Goal: Task Accomplishment & Management: Use online tool/utility

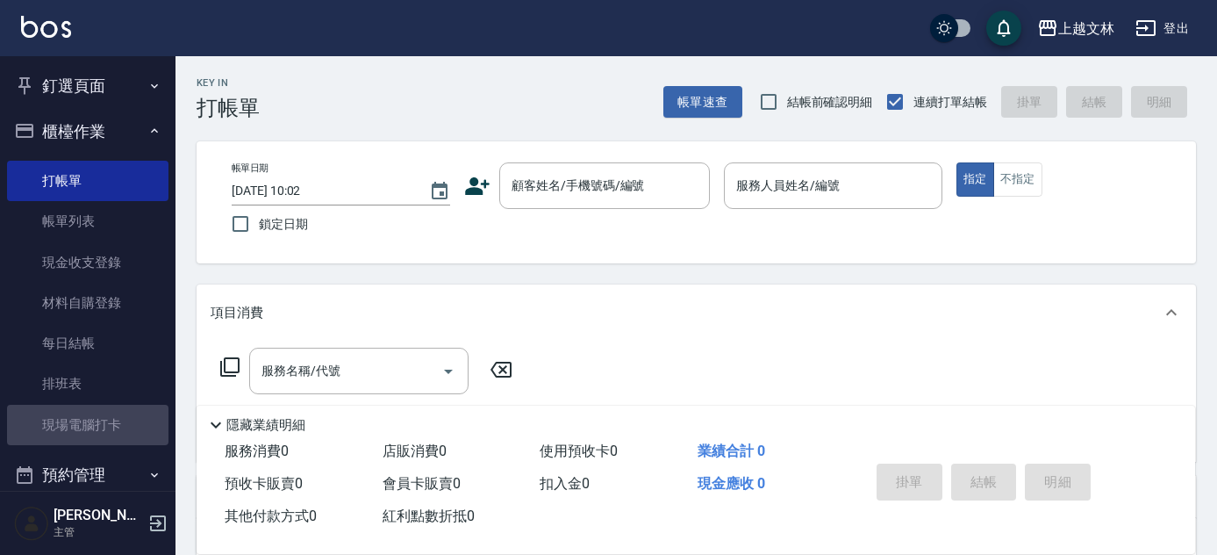
click at [121, 414] on link "現場電腦打卡" at bounding box center [87, 425] width 161 height 40
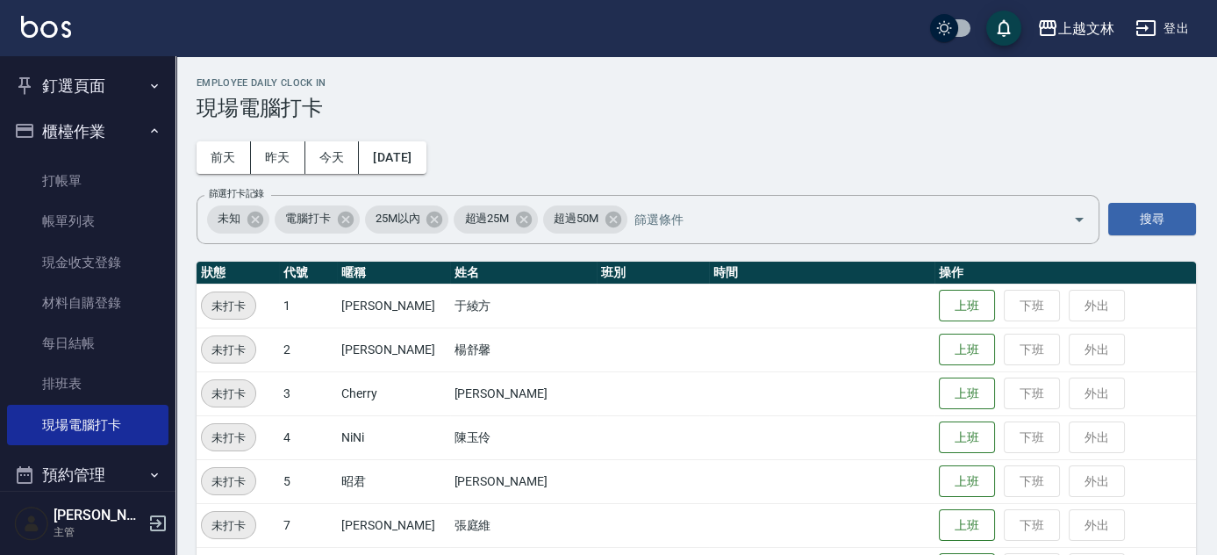
scroll to position [484, 0]
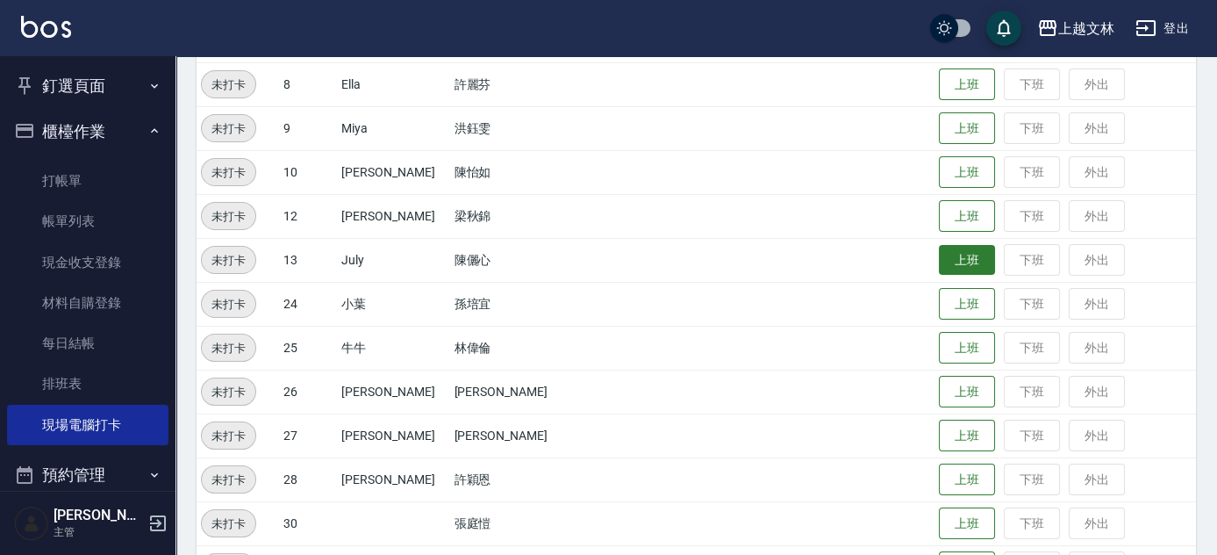
click at [939, 256] on button "上班" at bounding box center [967, 260] width 56 height 31
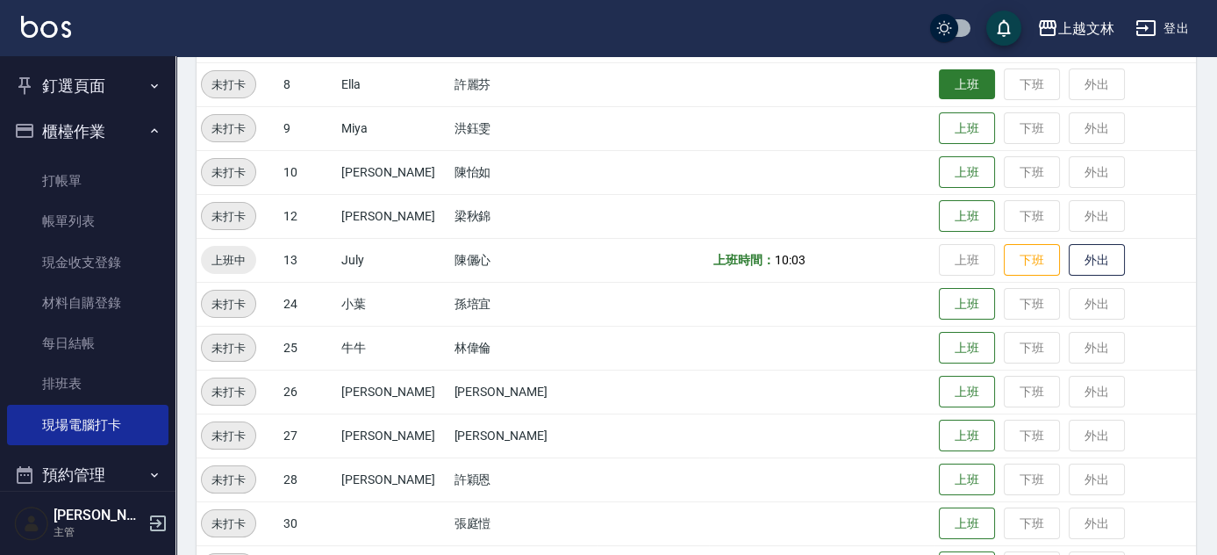
click at [959, 81] on button "上班" at bounding box center [967, 84] width 56 height 31
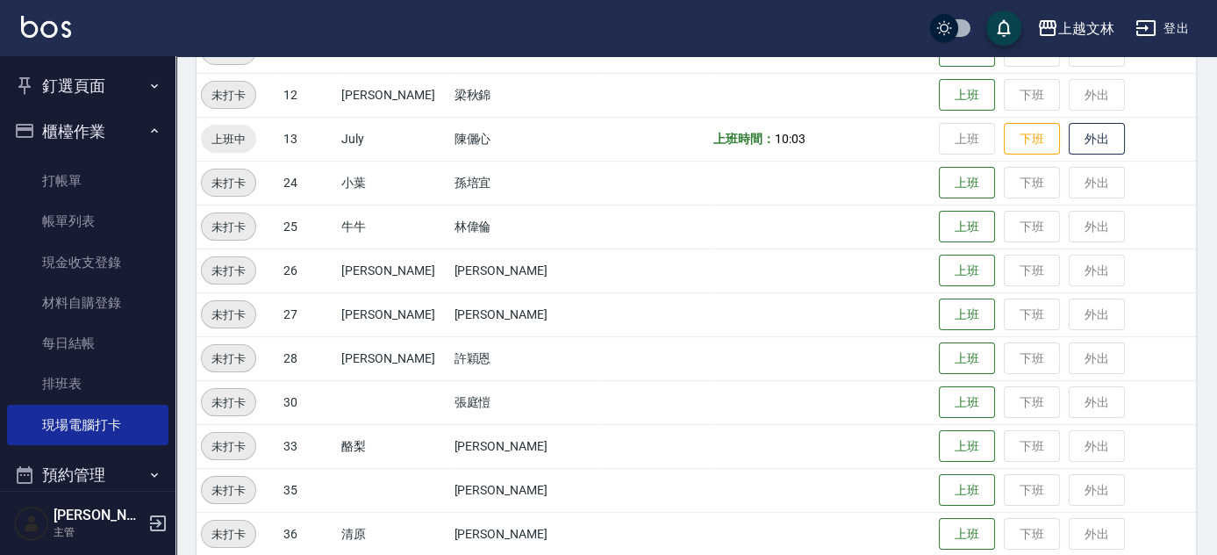
scroll to position [644, 0]
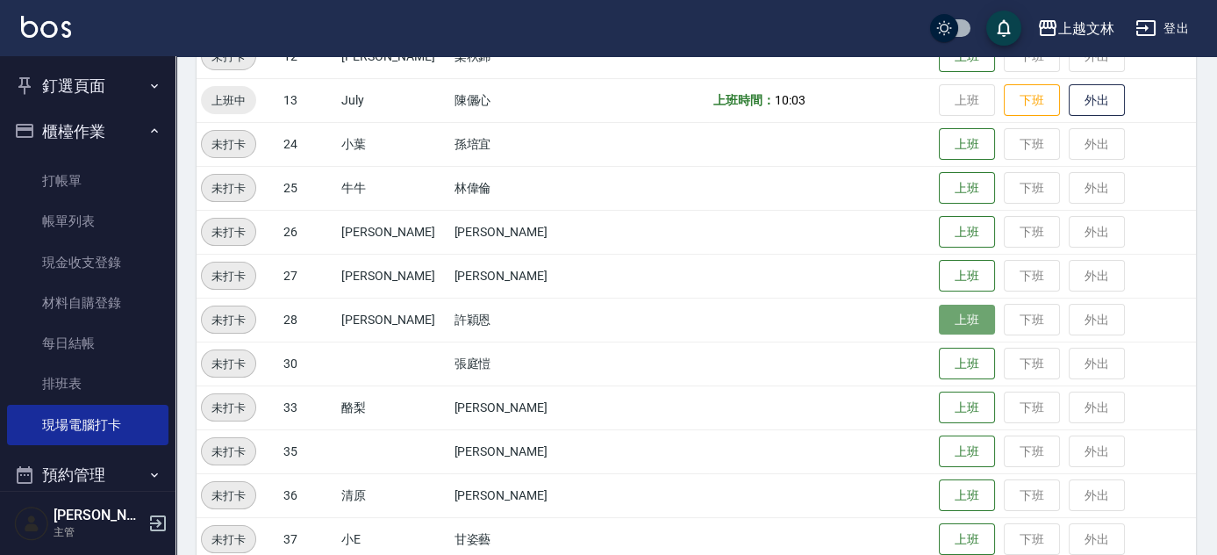
click at [941, 318] on button "上班" at bounding box center [967, 320] width 56 height 31
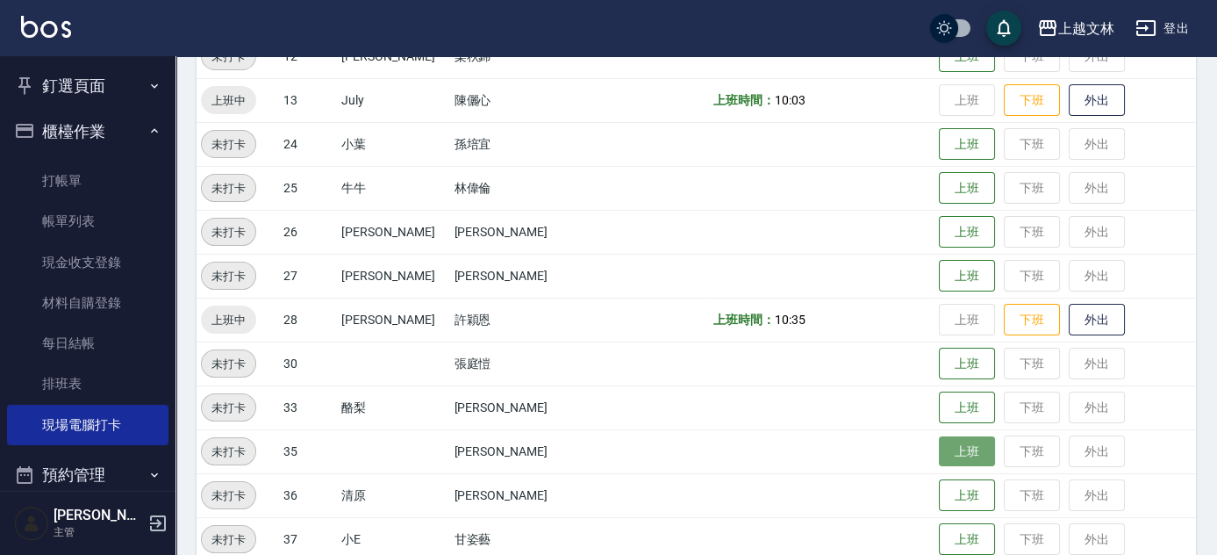
click at [946, 447] on button "上班" at bounding box center [967, 451] width 56 height 31
click at [946, 446] on button "上班" at bounding box center [967, 451] width 56 height 31
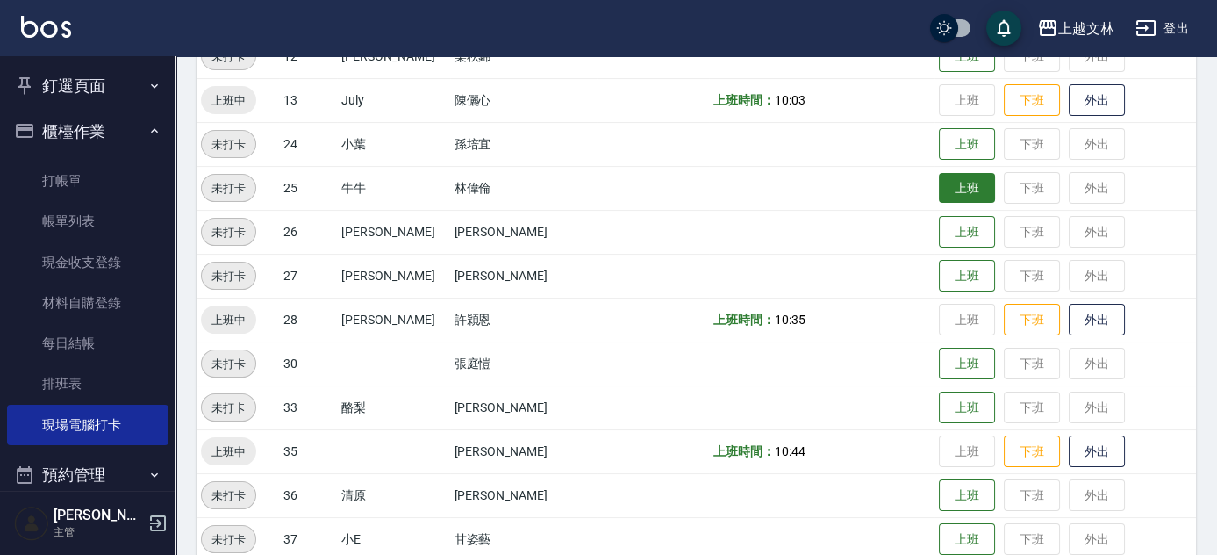
click at [939, 186] on button "上班" at bounding box center [967, 188] width 56 height 31
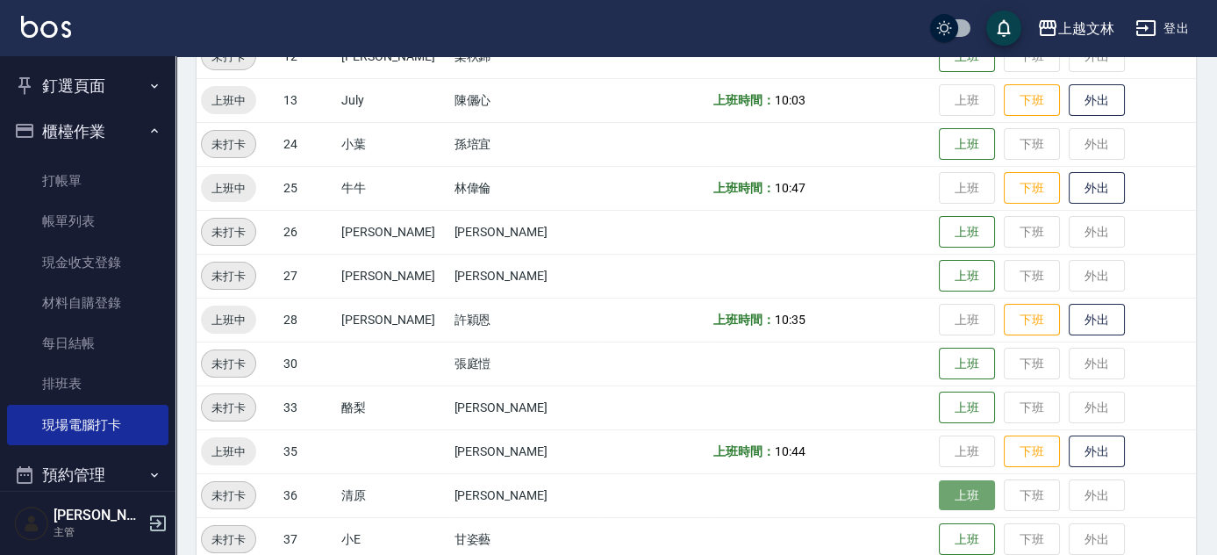
click at [939, 494] on button "上班" at bounding box center [967, 495] width 56 height 31
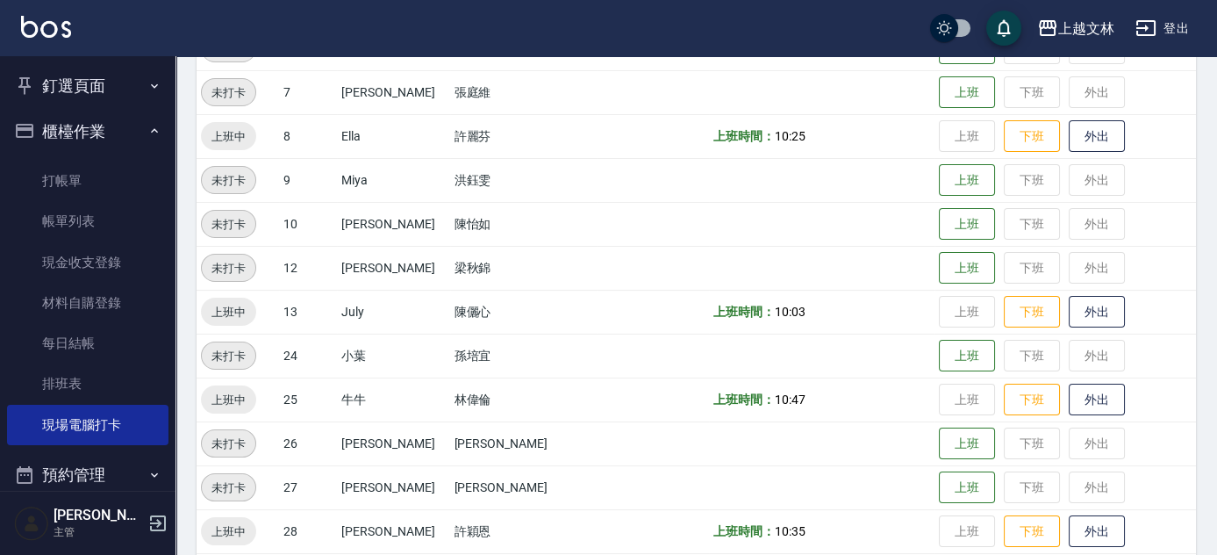
scroll to position [405, 0]
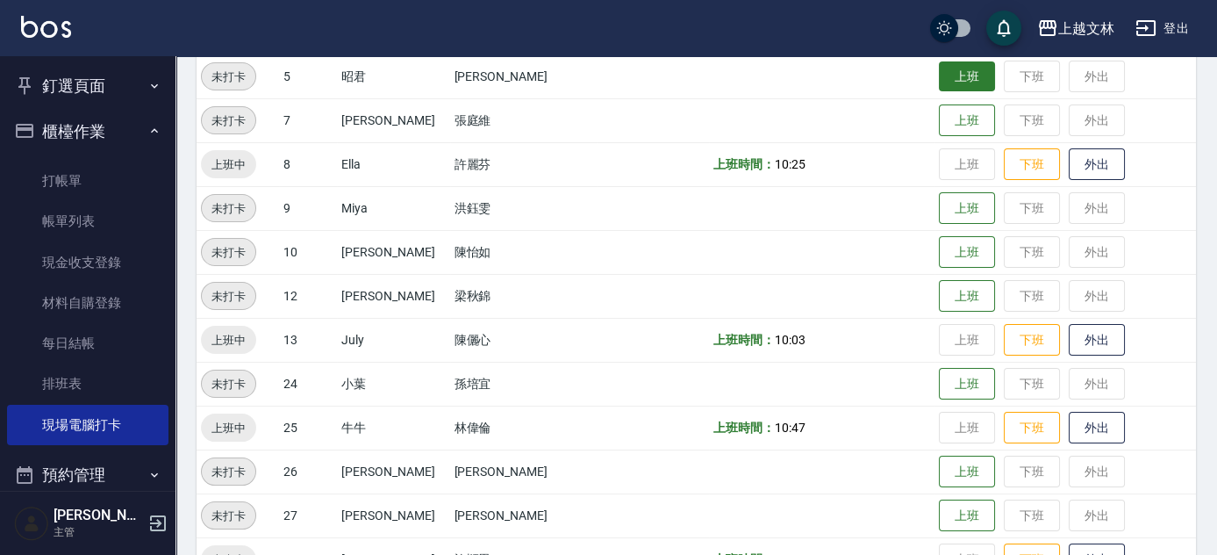
click at [961, 79] on button "上班" at bounding box center [967, 76] width 56 height 31
